Goal: Complete application form

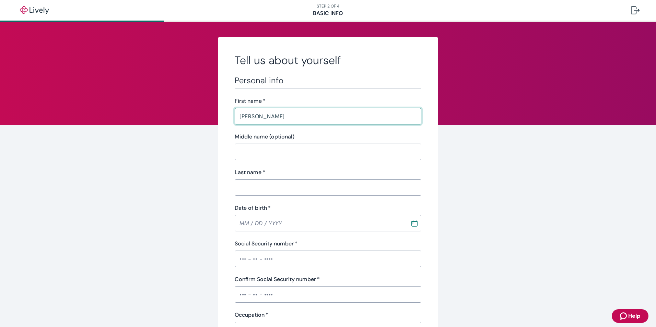
type input "[PERSON_NAME]"
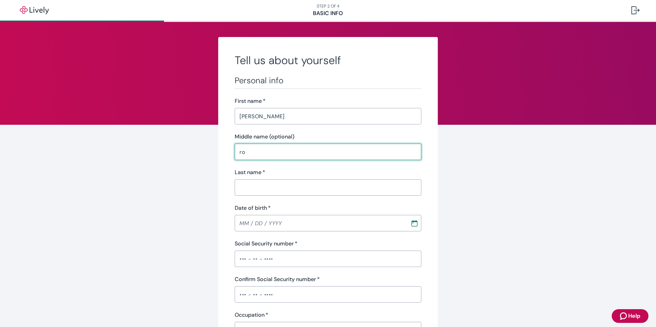
type input "r"
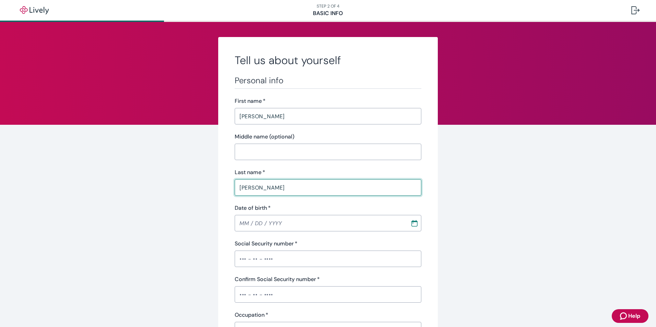
type input "robbins"
type input "MM / DD / YYYY"
click at [246, 228] on input "MM / DD / YYYY" at bounding box center [320, 224] width 171 height 14
